Goal: Task Accomplishment & Management: Manage account settings

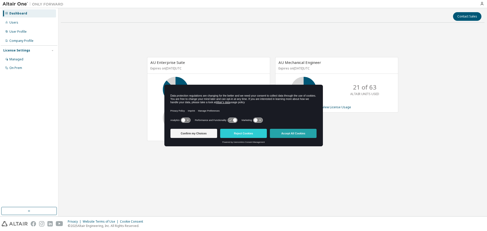
click at [297, 134] on button "Accept All Cookies" at bounding box center [293, 133] width 47 height 9
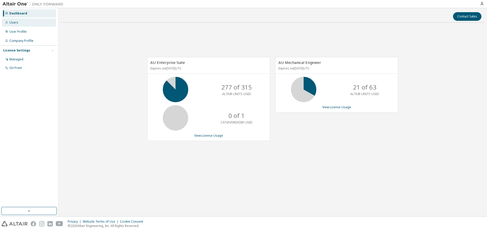
click at [28, 26] on div "Users" at bounding box center [29, 23] width 54 height 8
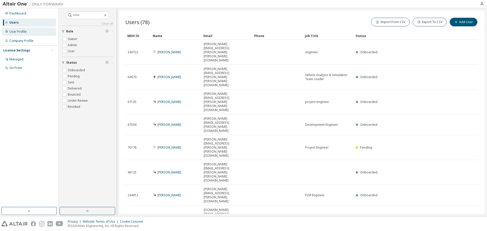
click at [30, 34] on div "User Profile" at bounding box center [29, 32] width 54 height 8
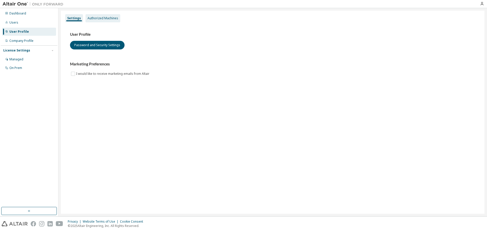
click at [111, 19] on div "Authorized Machines" at bounding box center [102, 18] width 31 height 4
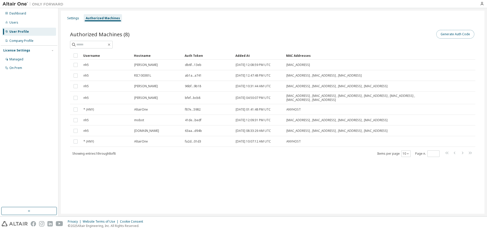
click at [456, 35] on button "Generate Auth Code" at bounding box center [455, 34] width 38 height 9
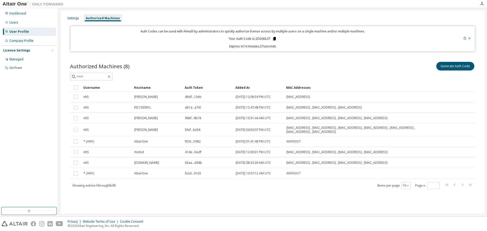
click at [274, 39] on icon at bounding box center [274, 39] width 3 height 4
click at [287, 205] on div "Settings Authorized Machines Auth Codes can be used with Almutil by administrat…" at bounding box center [273, 112] width 424 height 203
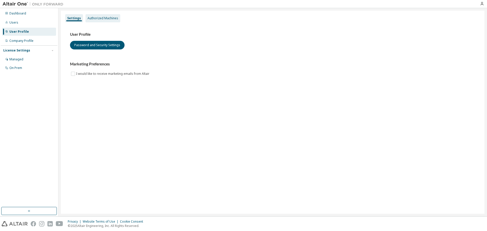
click at [94, 15] on div "Authorized Machines" at bounding box center [102, 18] width 35 height 8
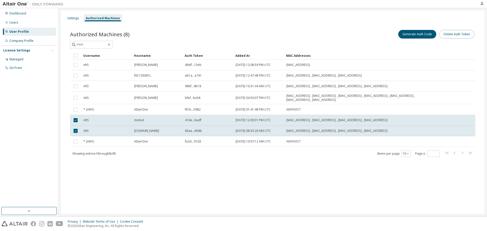
click at [458, 35] on button "Delete Auth Token" at bounding box center [456, 34] width 35 height 9
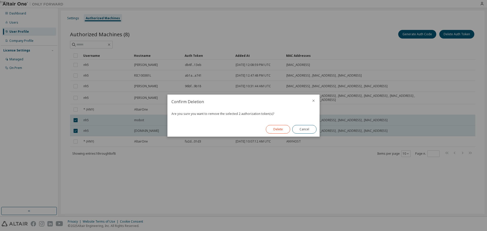
click at [277, 129] on button "Delete" at bounding box center [278, 129] width 24 height 9
